Goal: Navigation & Orientation: Find specific page/section

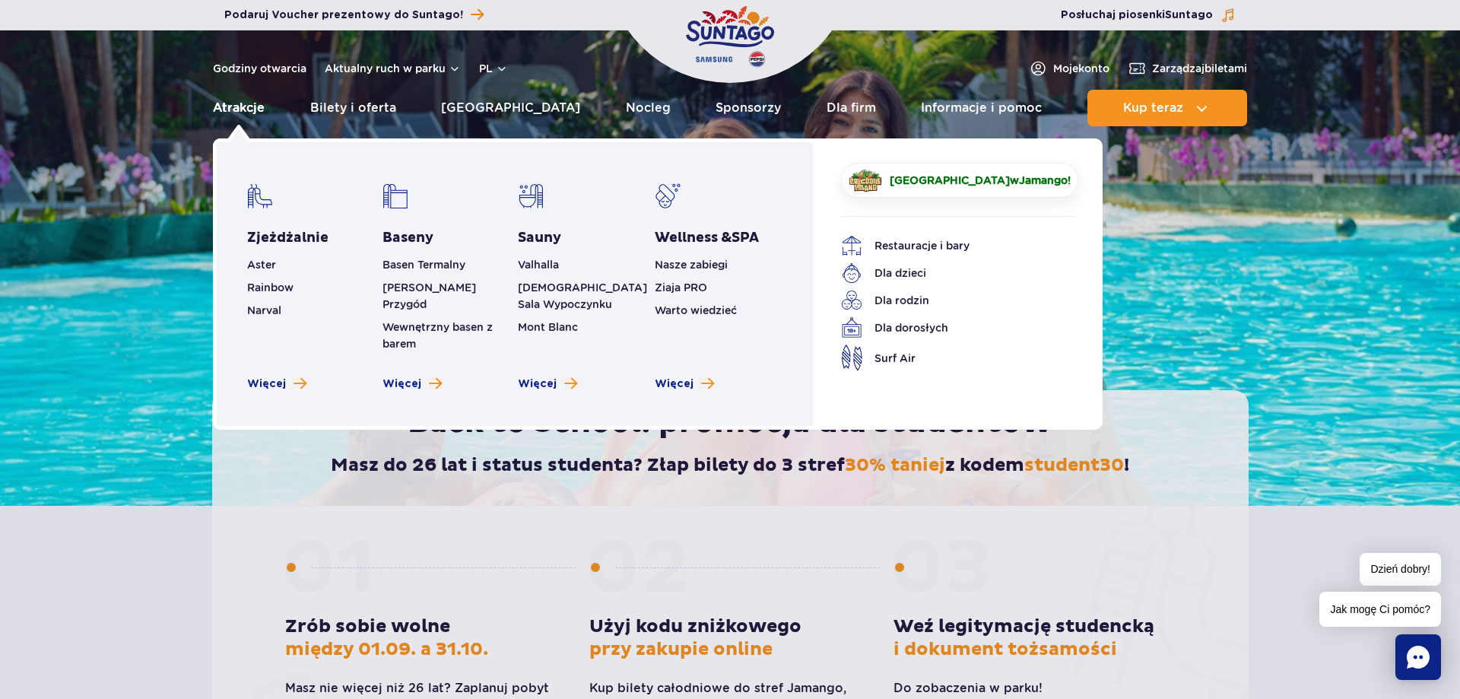
click at [234, 102] on link "Atrakcje" at bounding box center [239, 108] width 52 height 36
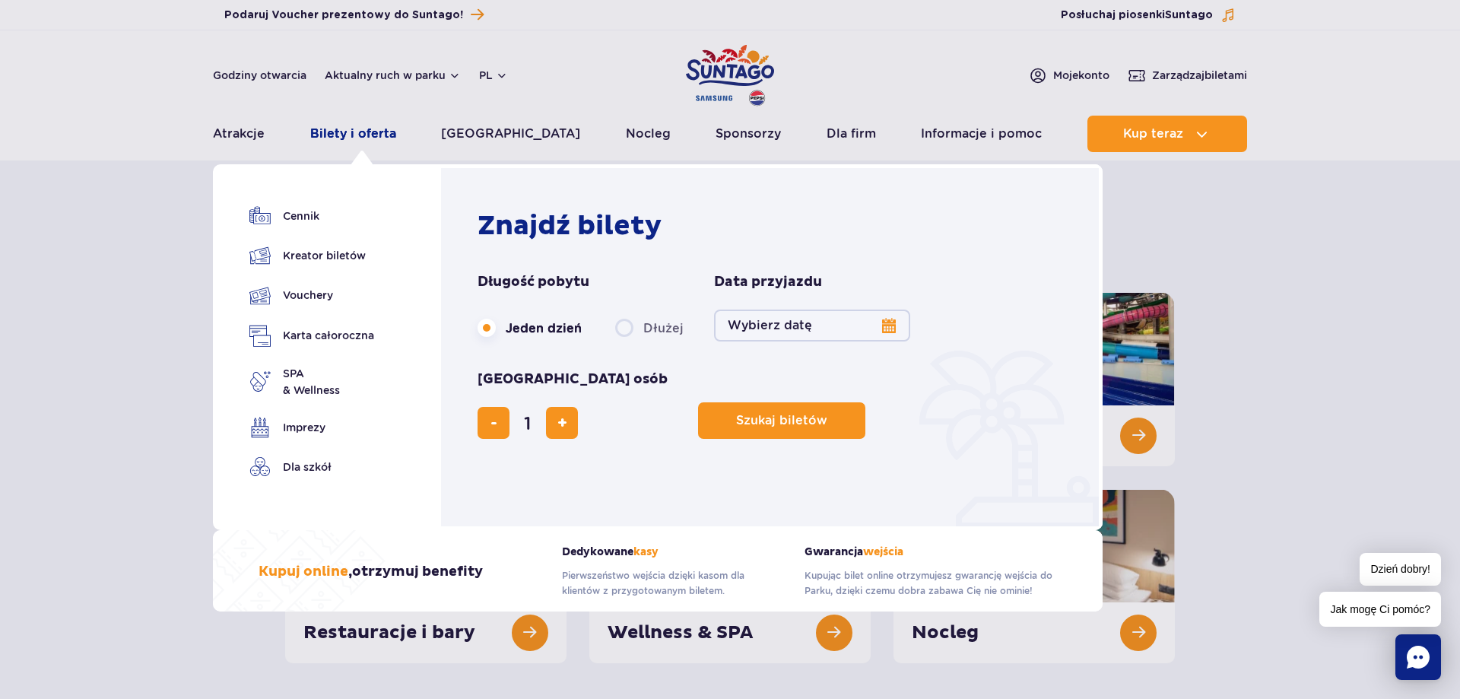
click at [366, 137] on link "Bilety i oferta" at bounding box center [353, 134] width 86 height 36
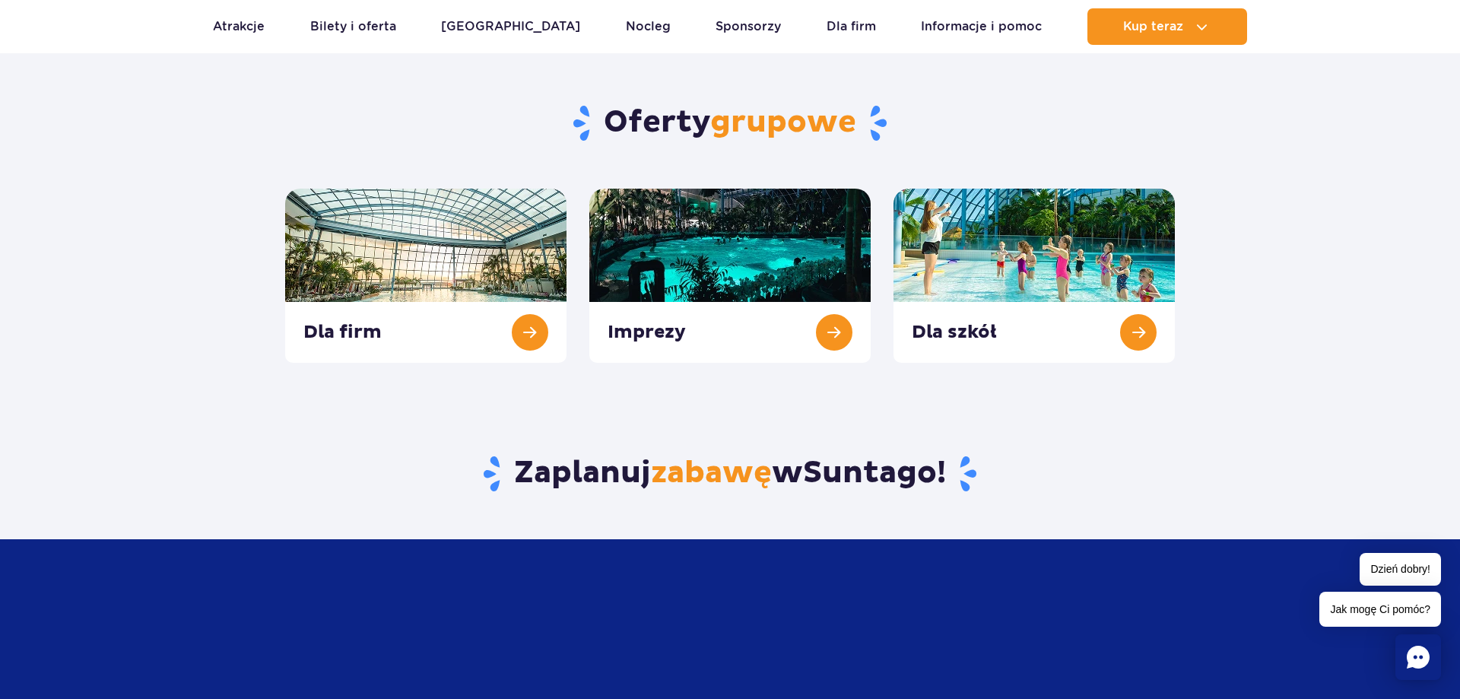
scroll to position [620, 0]
